Goal: Check status: Check status

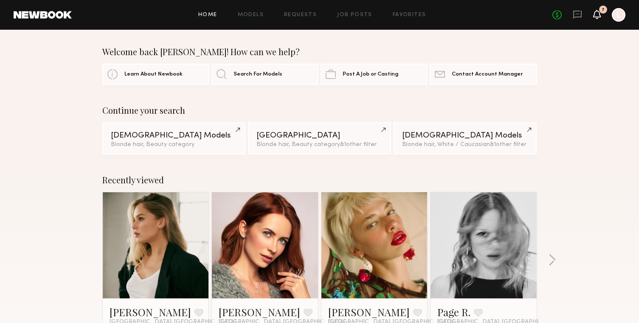
click at [595, 17] on icon at bounding box center [597, 14] width 7 height 6
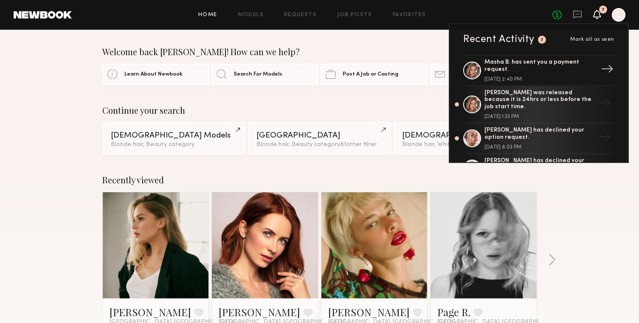
click at [565, 74] on div "Masha B. has sent you a payment request. [DATE] 2:40 PM" at bounding box center [540, 70] width 110 height 23
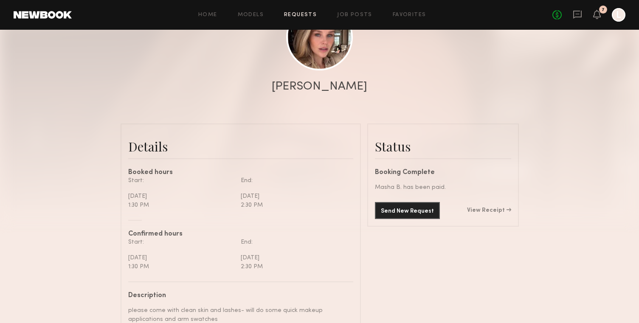
scroll to position [136, 0]
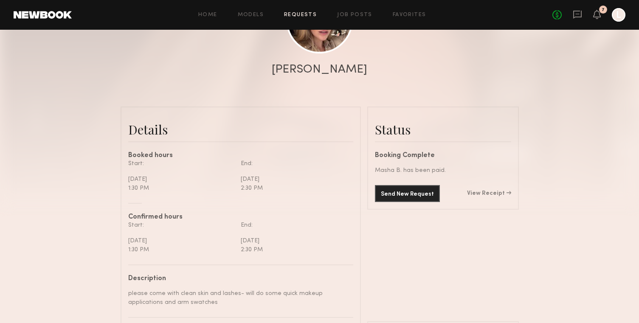
click at [483, 197] on div "Send New Request View Receipt" at bounding box center [443, 193] width 136 height 17
click at [484, 189] on div "Send New Request View Receipt" at bounding box center [443, 193] width 136 height 17
click at [486, 195] on link "View Receipt" at bounding box center [489, 194] width 44 height 6
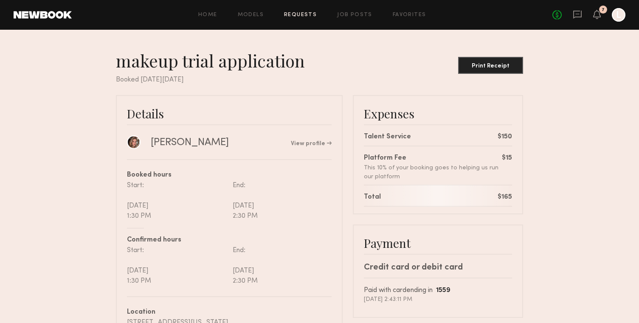
click at [552, 124] on nb-booking-receipt "makeup trial application Print Receipt Booked [DATE][DATE] Details Masha B. Vie…" at bounding box center [319, 243] width 639 height 386
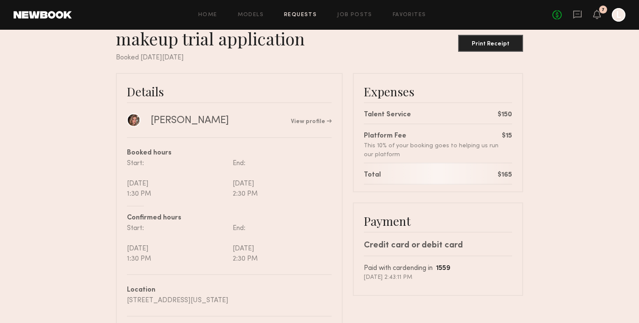
scroll to position [17, 0]
